Goal: Task Accomplishment & Management: Use online tool/utility

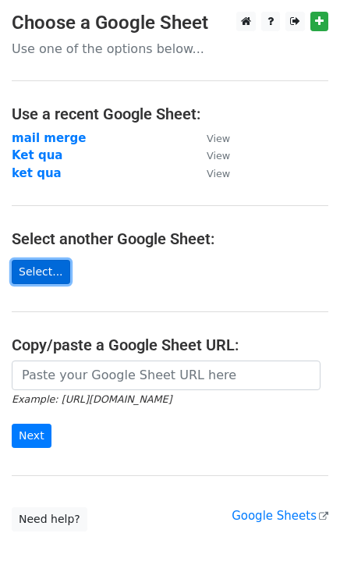
click at [52, 273] on link "Select..." at bounding box center [41, 272] width 59 height 24
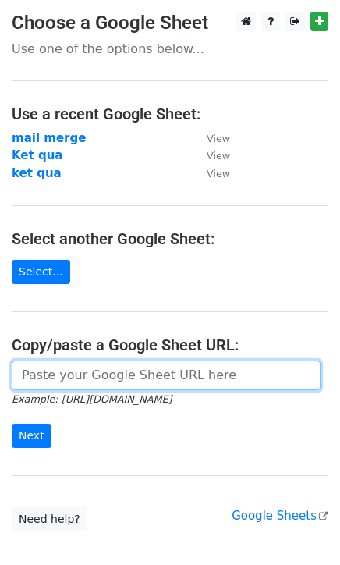
click at [111, 375] on input "url" at bounding box center [166, 376] width 309 height 30
paste input "https://docs.google.com/spreadsheets/d/1r-cYwq7FgPCGKS9Xtrha5WyDhMh7eCK5zZX5fsz…"
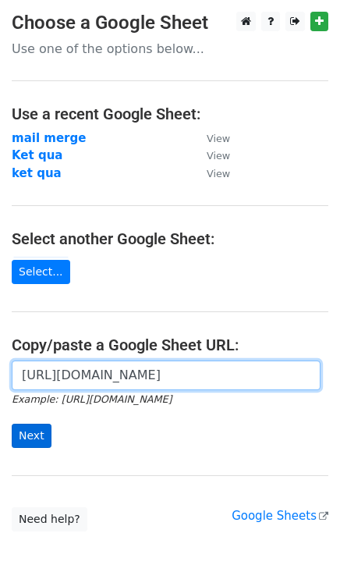
type input "https://docs.google.com/spreadsheets/d/1r-cYwq7FgPCGKS9Xtrha5WyDhMh7eCK5zZX5fsz…"
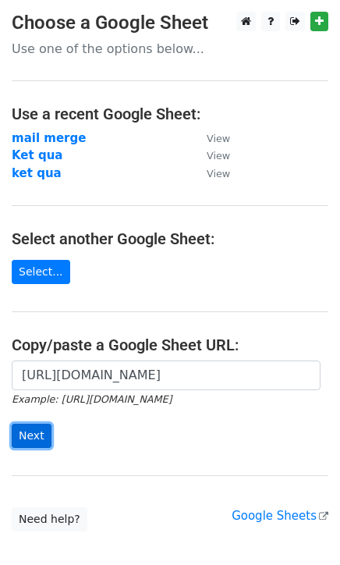
scroll to position [0, 0]
click at [19, 440] on input "Next" at bounding box center [32, 436] width 40 height 24
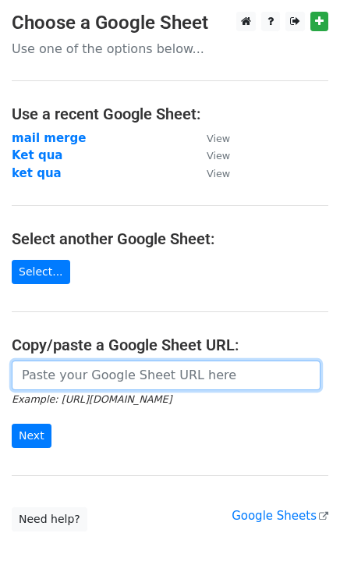
click at [85, 385] on input "url" at bounding box center [166, 376] width 309 height 30
paste input "[URL][DOMAIN_NAME]"
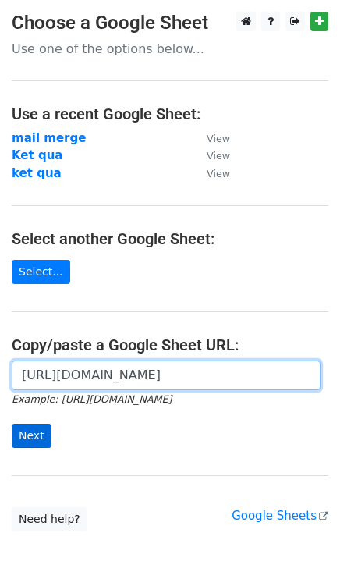
type input "[URL][DOMAIN_NAME]"
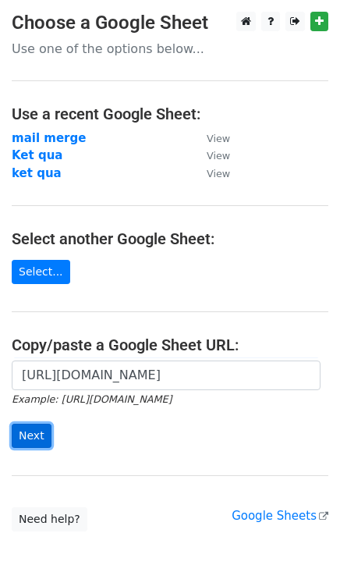
scroll to position [0, 0]
click at [31, 435] on input "Next" at bounding box center [32, 436] width 40 height 24
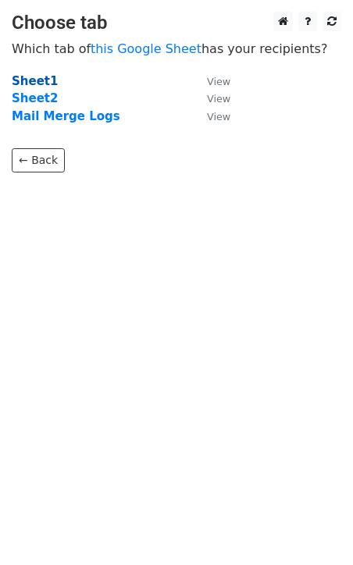
click at [27, 80] on strong "Sheet1" at bounding box center [35, 81] width 46 height 14
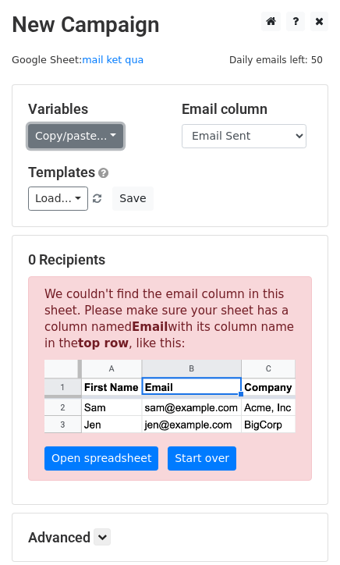
click at [66, 137] on link "Copy/paste..." at bounding box center [75, 136] width 95 height 24
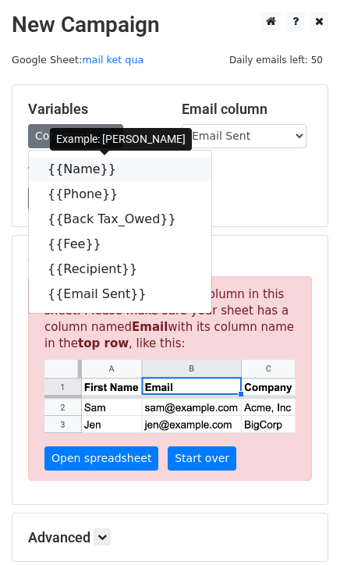
click at [77, 166] on link "{{Name}}" at bounding box center [120, 169] width 183 height 25
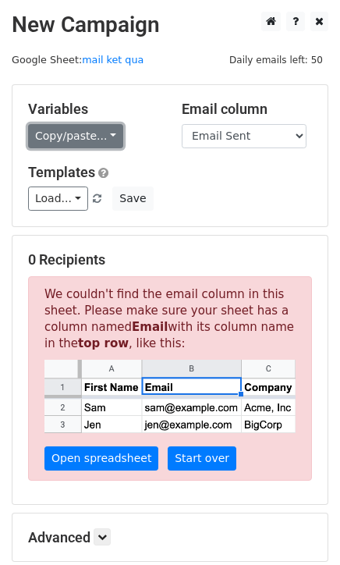
click at [87, 137] on link "Copy/paste..." at bounding box center [75, 136] width 95 height 24
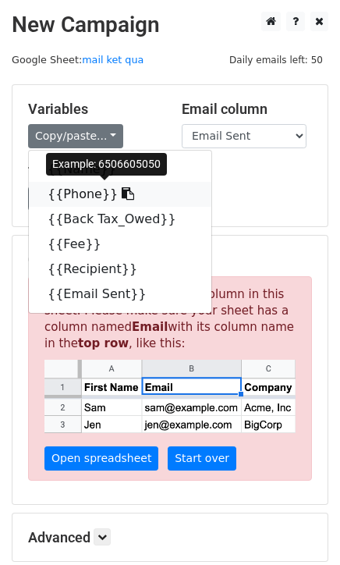
click at [75, 187] on link "{{Phone}}" at bounding box center [120, 194] width 183 height 25
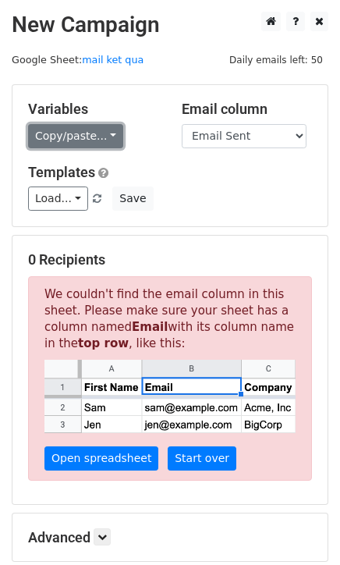
click at [80, 138] on link "Copy/paste..." at bounding box center [75, 136] width 95 height 24
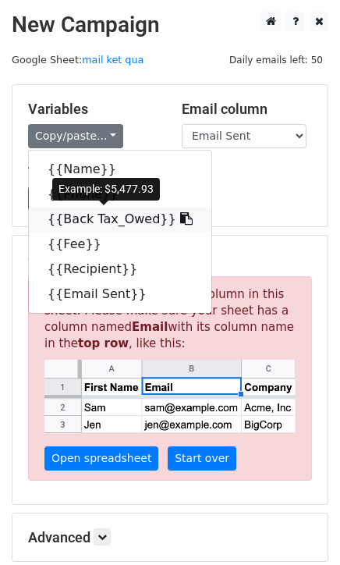
click at [69, 211] on link "{{Back Tax_Owed}}" at bounding box center [120, 219] width 183 height 25
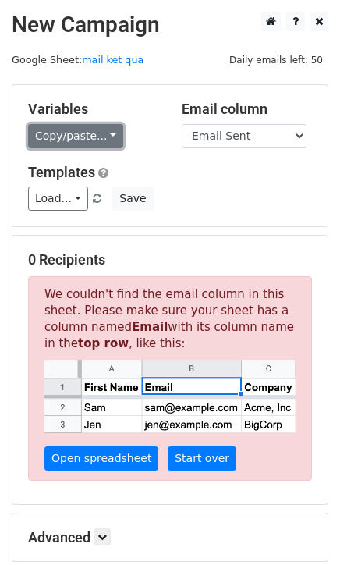
click at [95, 139] on link "Copy/paste..." at bounding box center [75, 136] width 95 height 24
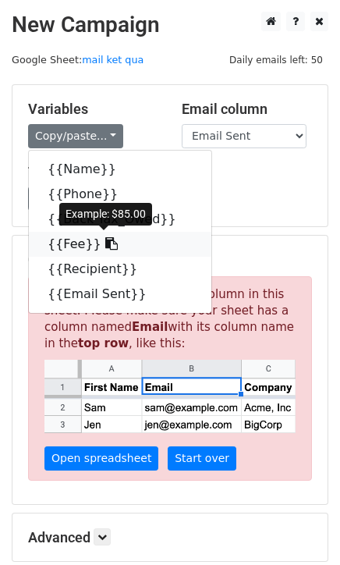
click at [69, 243] on link "{{Fee}}" at bounding box center [120, 244] width 183 height 25
